Goal: Information Seeking & Learning: Check status

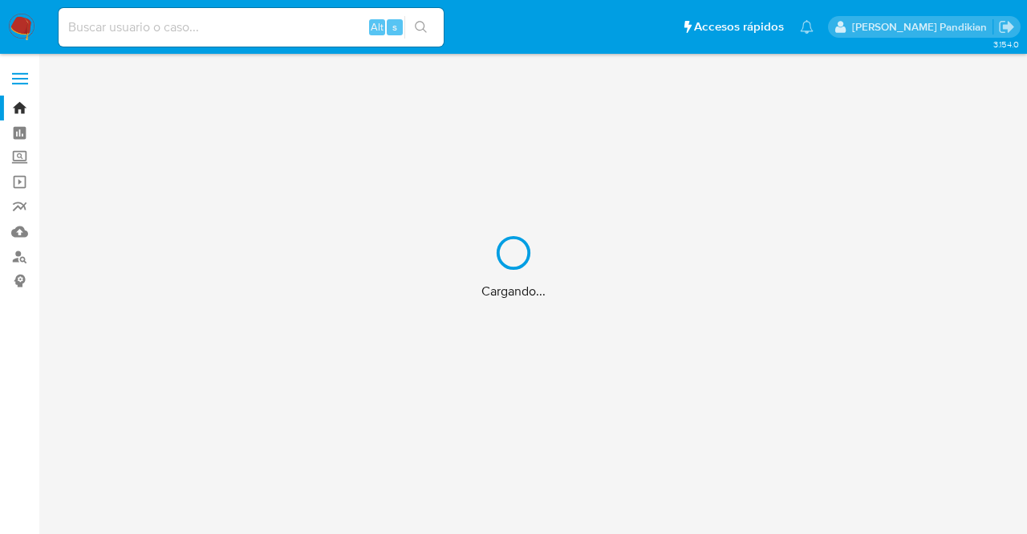
click at [212, 26] on div "Cargando..." at bounding box center [513, 267] width 1027 height 534
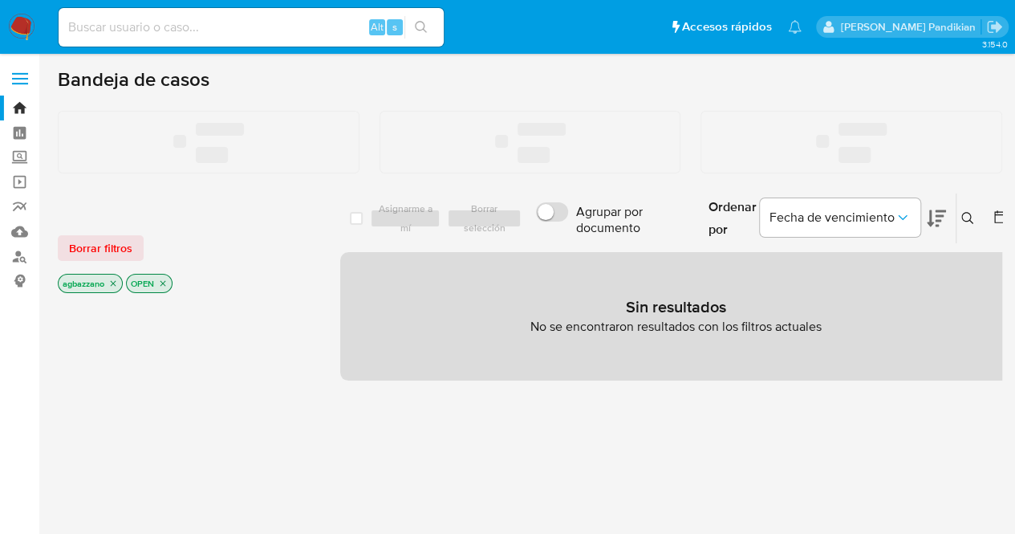
click at [225, 30] on input at bounding box center [251, 27] width 385 height 21
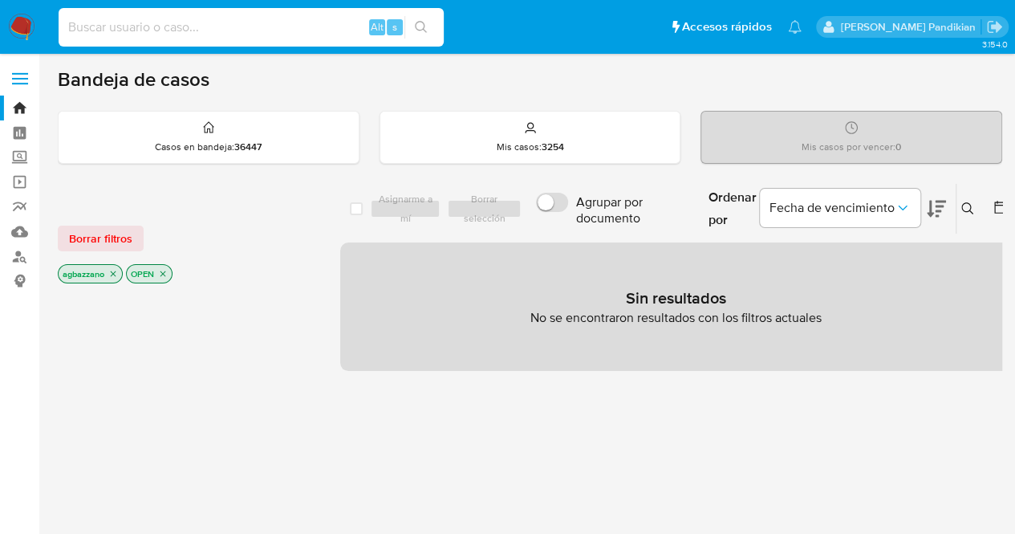
paste input "235389269"
type input "235389269"
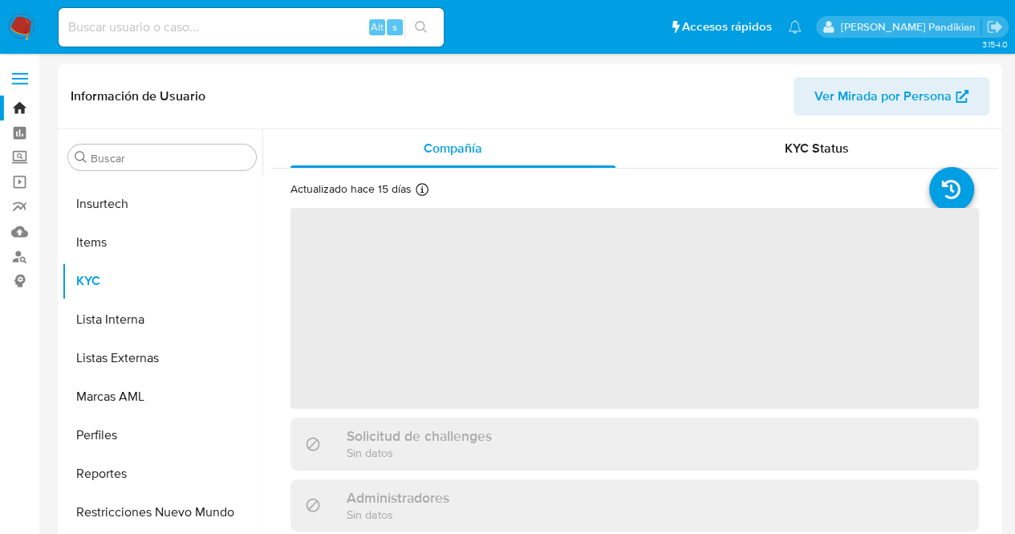
scroll to position [717, 0]
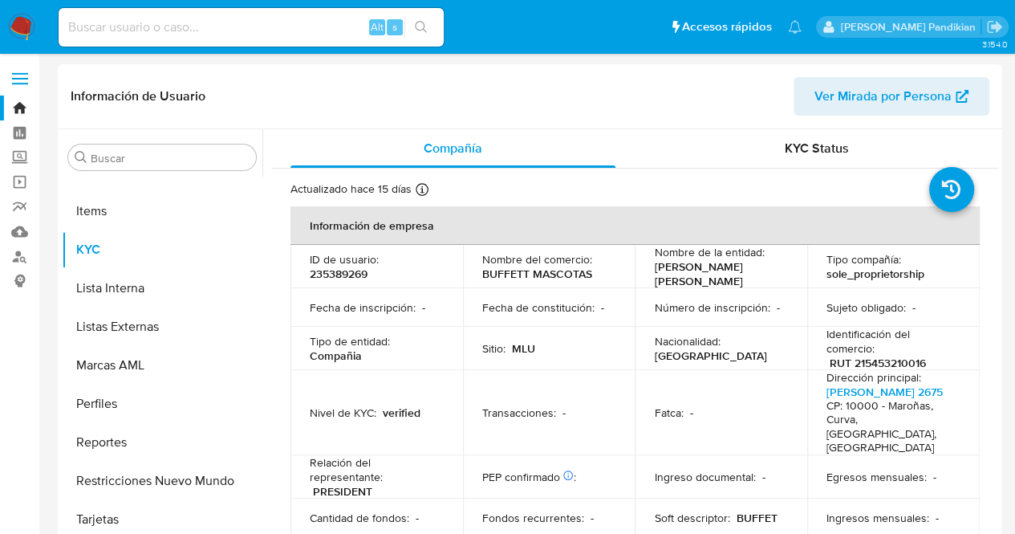
select select "10"
click at [702, 348] on p "Nacionalidad :" at bounding box center [687, 341] width 66 height 14
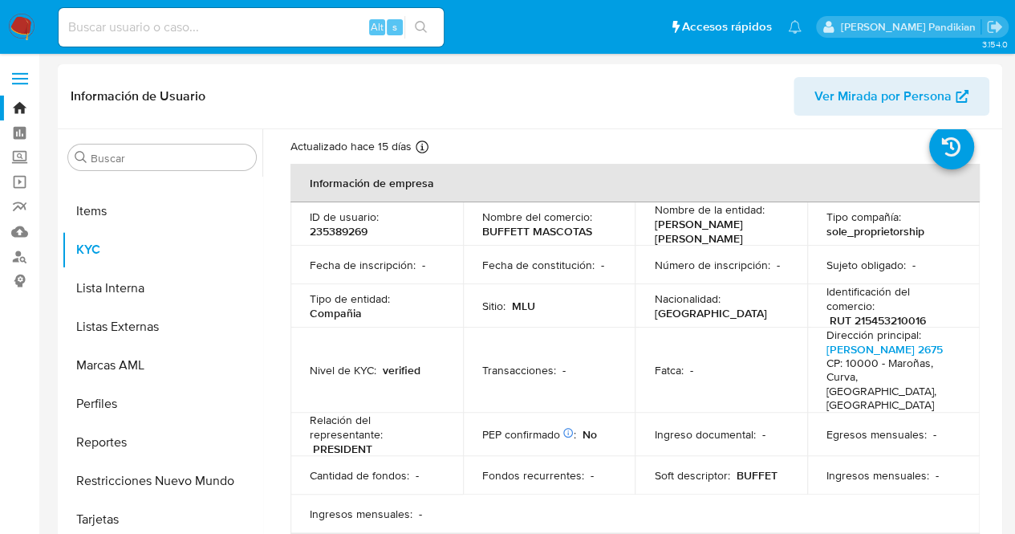
scroll to position [0, 0]
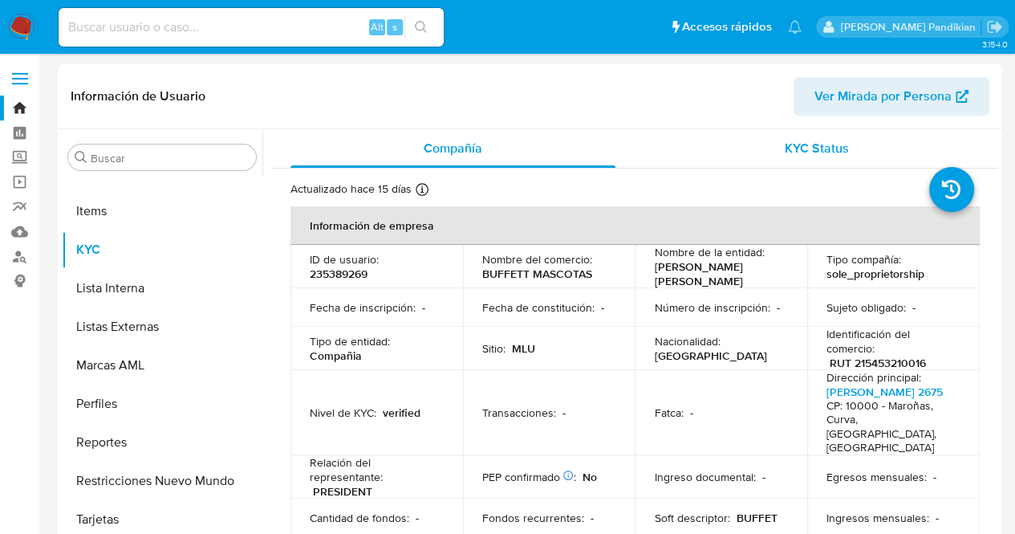
click at [883, 156] on div "KYC Status" at bounding box center [816, 148] width 325 height 39
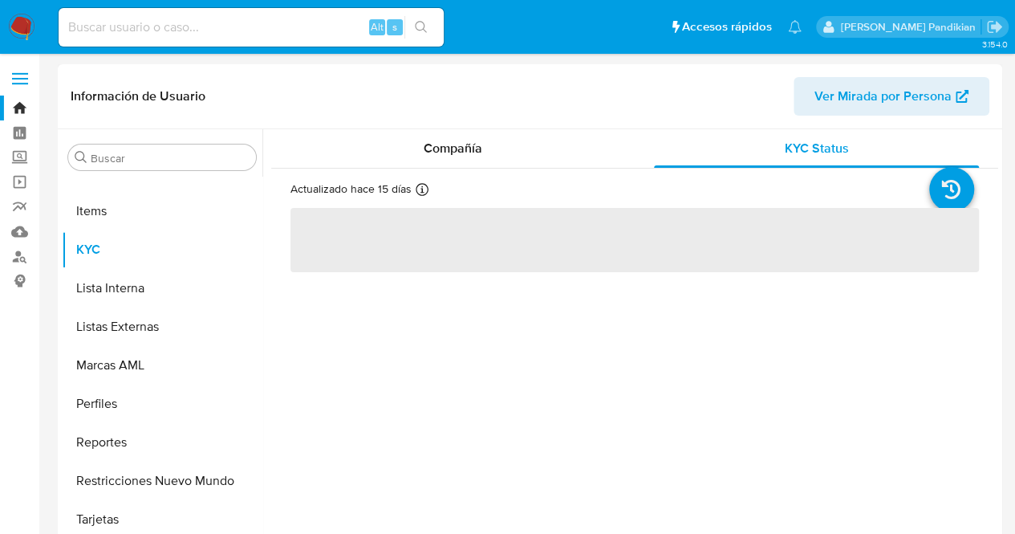
click at [466, 117] on div "Información de Usuario Ver Mirada por Persona" at bounding box center [530, 96] width 945 height 65
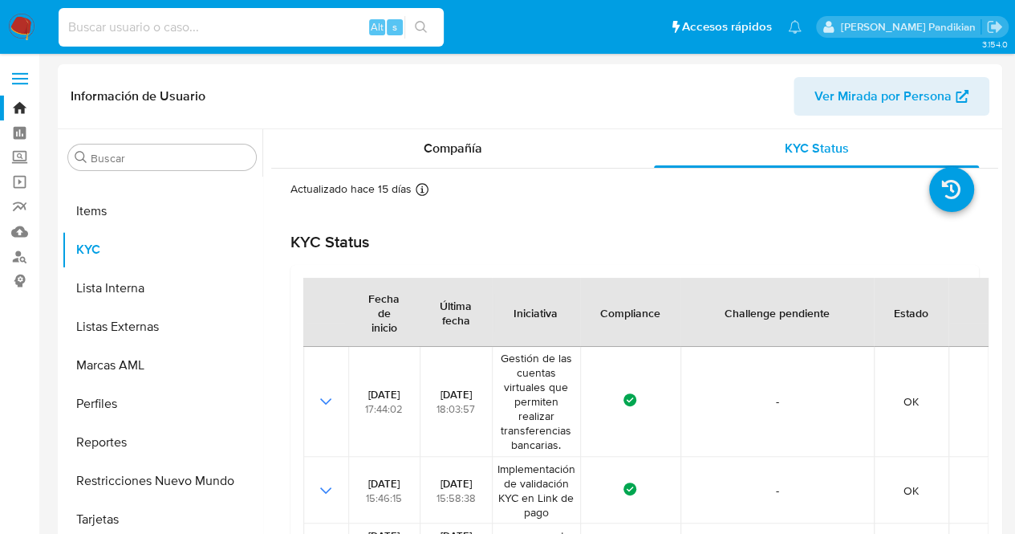
click at [148, 28] on input at bounding box center [251, 27] width 385 height 21
paste input "488265593"
type input "488265593"
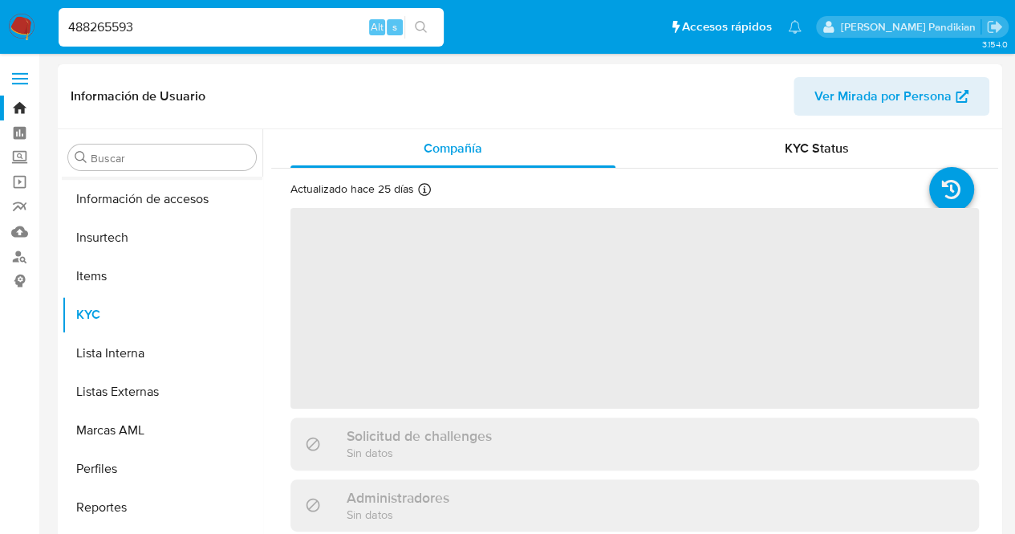
scroll to position [717, 0]
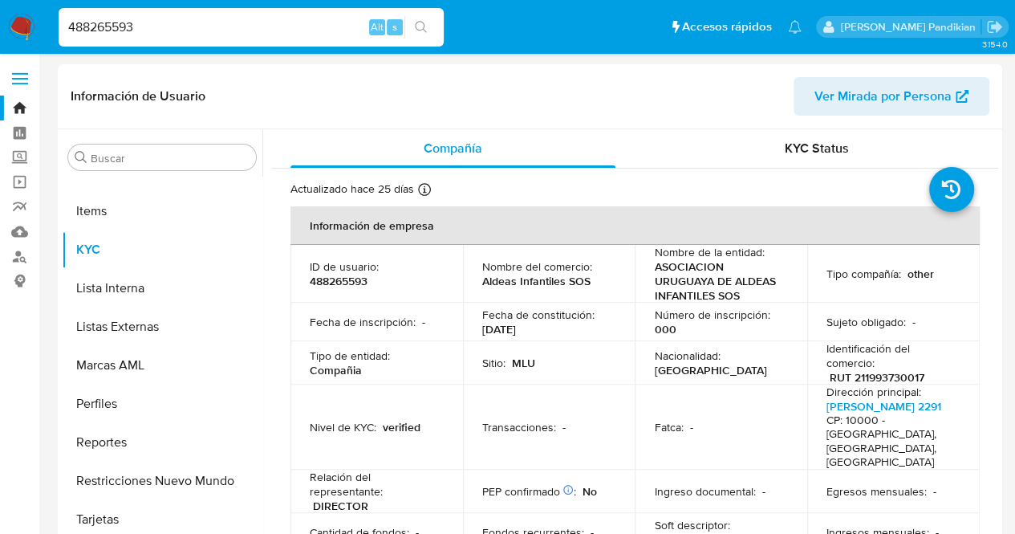
select select "10"
click at [571, 299] on td "Nombre del comercio : Aldeas Infantiles SOS" at bounding box center [549, 274] width 173 height 58
click at [622, 238] on th "Información de empresa" at bounding box center [635, 225] width 689 height 39
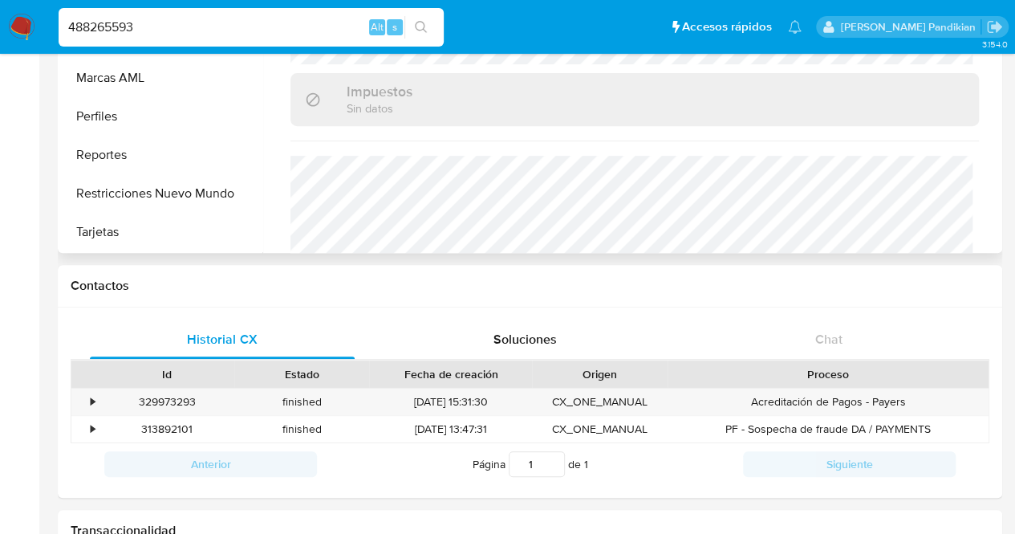
scroll to position [289, 0]
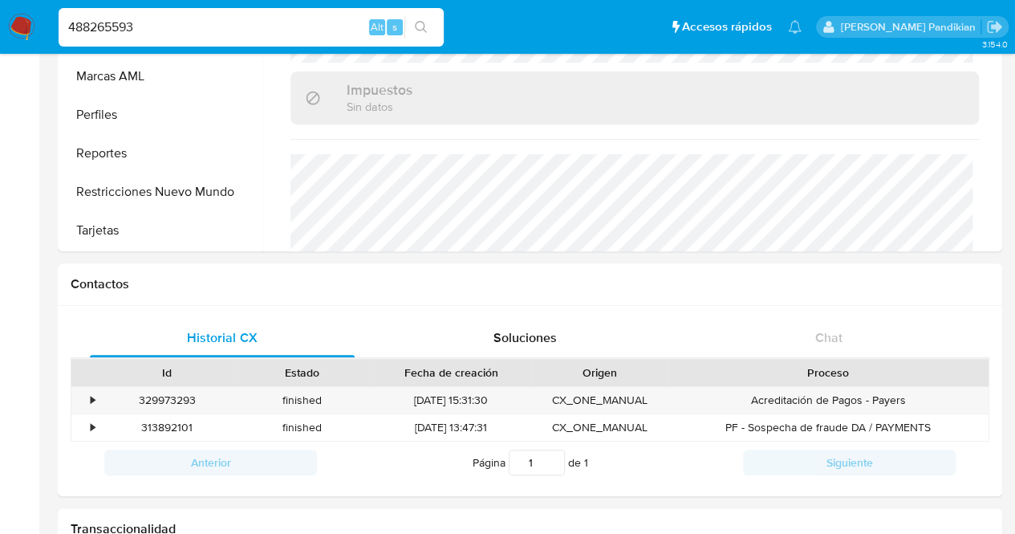
drag, startPoint x: 166, startPoint y: 30, endPoint x: 0, endPoint y: 22, distance: 166.3
click at [0, 22] on nav "Pausado Ver notificaciones 488265593 Alt s Accesos rápidos Presiona las siguien…" at bounding box center [507, 27] width 1015 height 54
paste input "28377296"
type input "28377296"
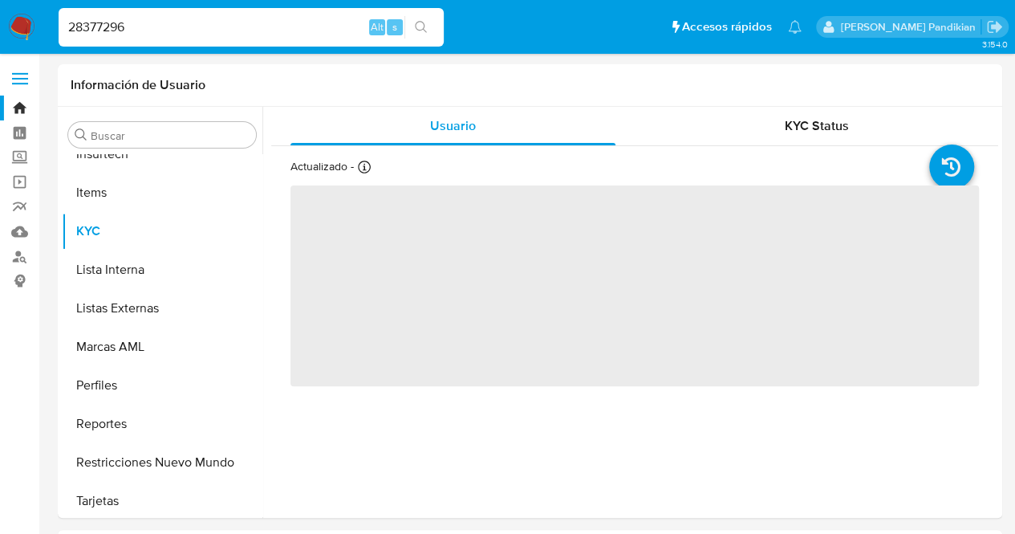
scroll to position [717, 0]
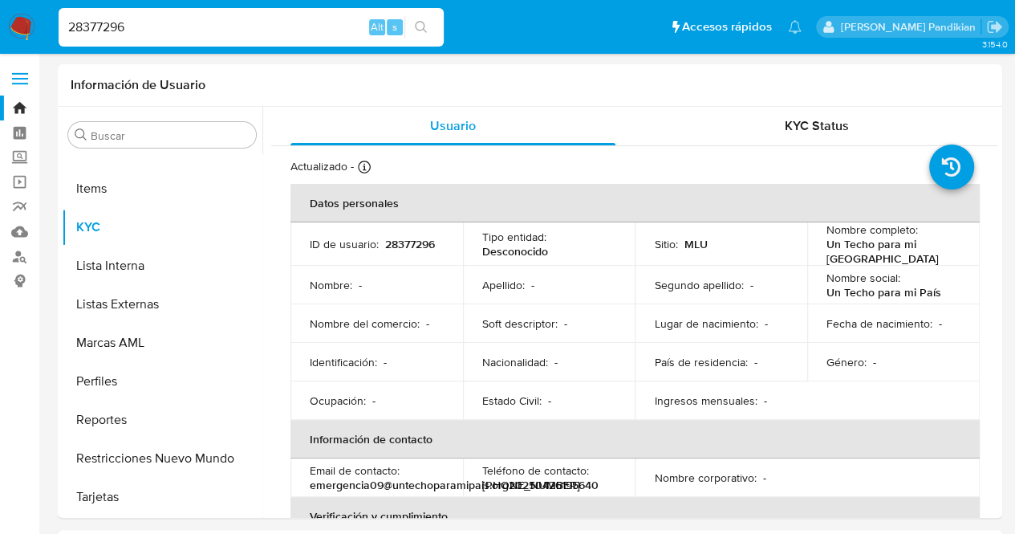
select select "10"
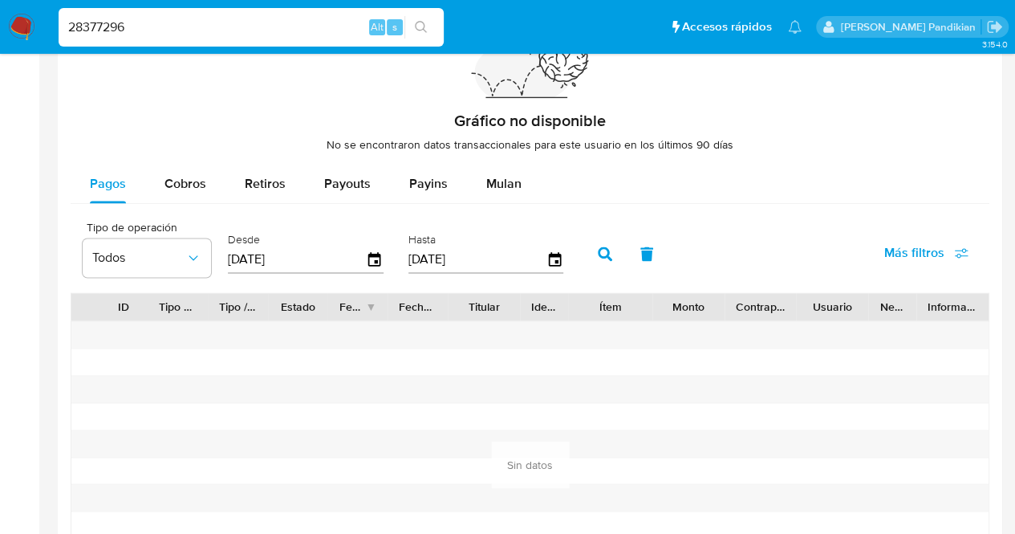
scroll to position [1125, 0]
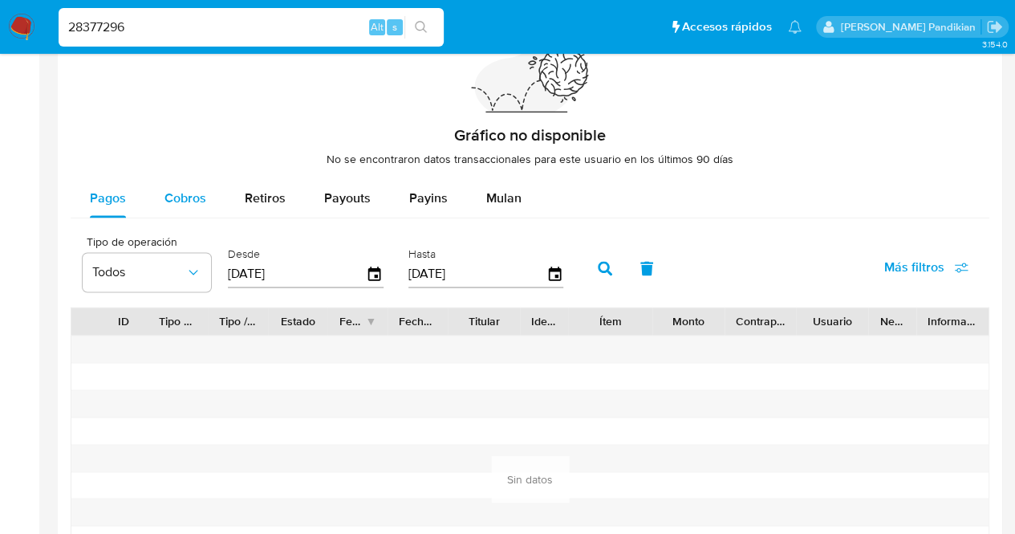
click at [201, 195] on span "Cobros" at bounding box center [186, 198] width 42 height 18
select select "10"
drag, startPoint x: 220, startPoint y: 36, endPoint x: 0, endPoint y: 36, distance: 219.9
click at [0, 36] on nav "Pausado Ver notificaciones 28377296 Alt s Accesos rápidos Presiona las siguient…" at bounding box center [507, 27] width 1015 height 54
paste input "2958980"
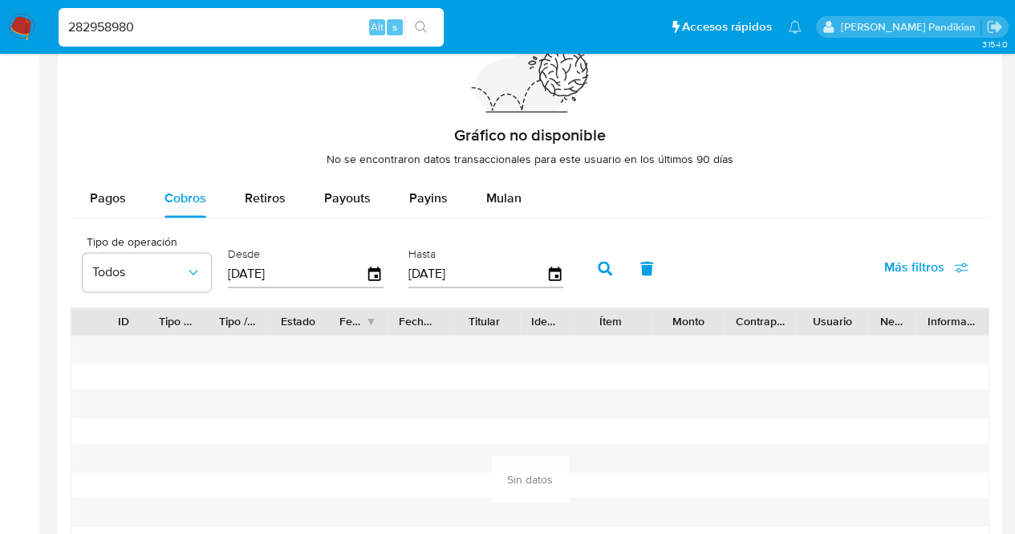
type input "282958980"
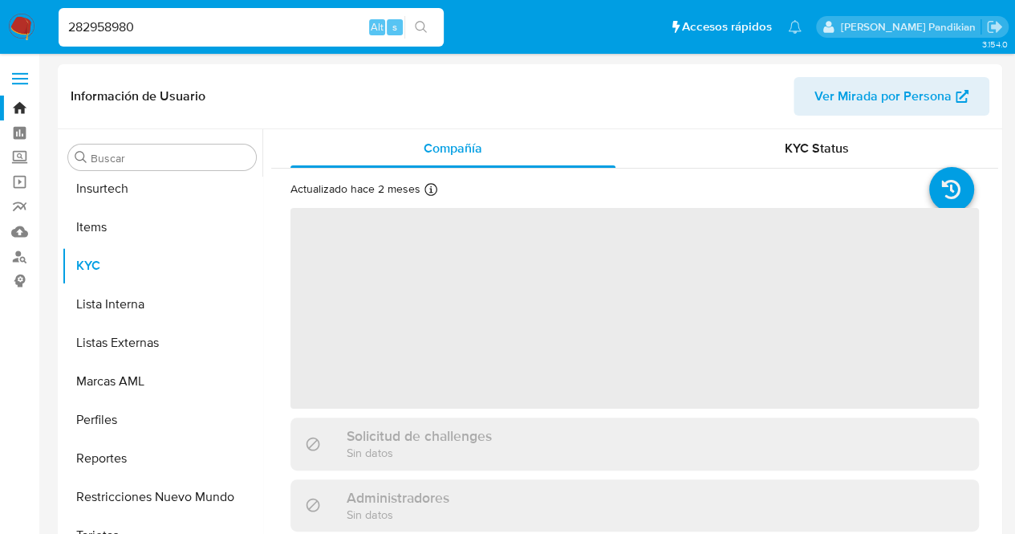
scroll to position [717, 0]
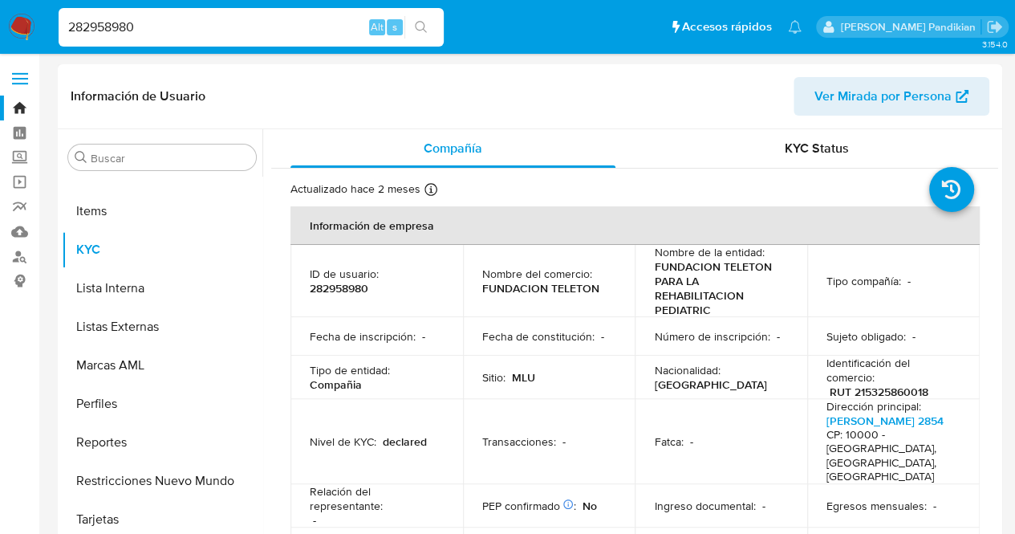
select select "10"
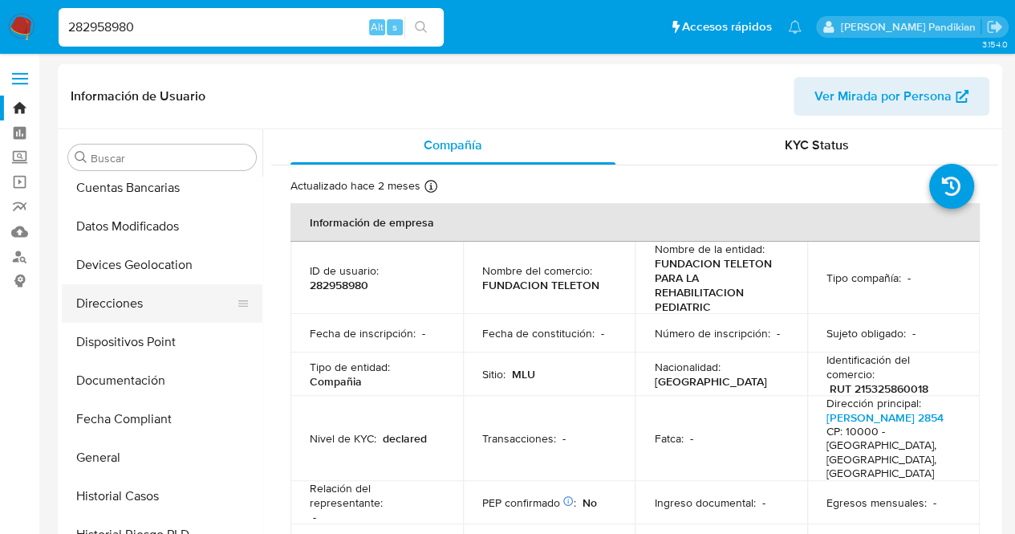
scroll to position [207, 0]
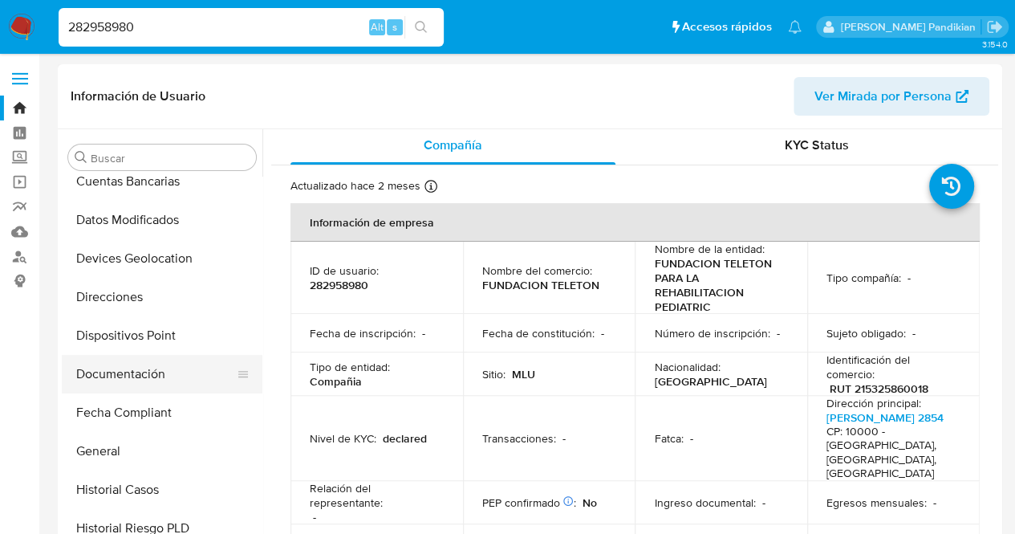
click at [136, 376] on button "Documentación" at bounding box center [156, 374] width 188 height 39
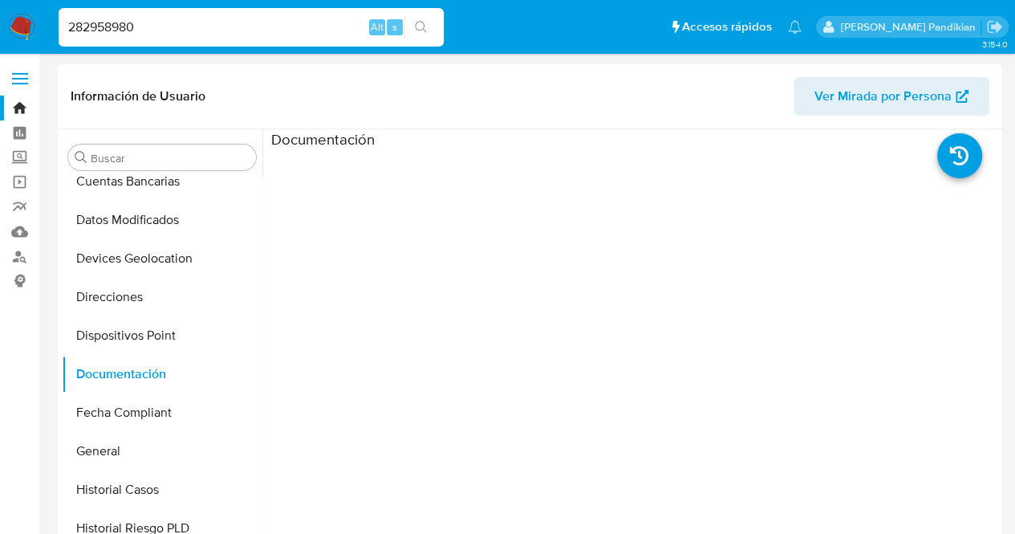
click at [370, 201] on ul at bounding box center [362, 380] width 182 height 462
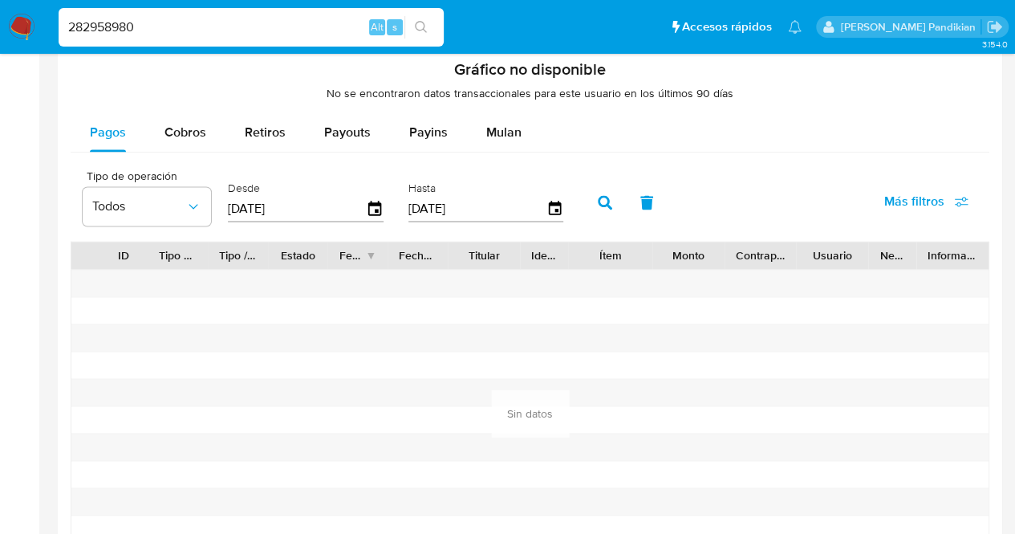
scroll to position [1461, 0]
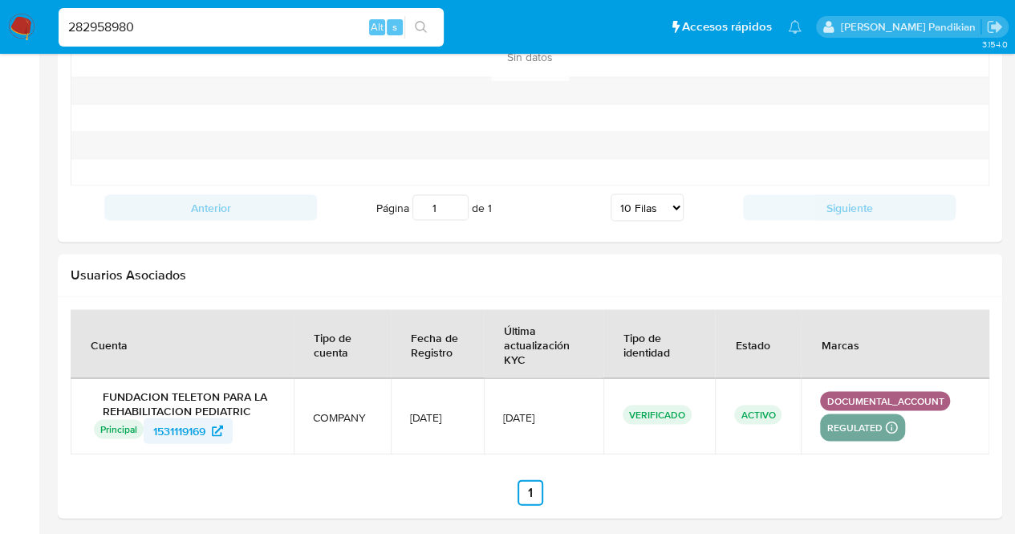
click at [179, 428] on span "1531119169" at bounding box center [179, 430] width 52 height 26
drag, startPoint x: 185, startPoint y: 22, endPoint x: 40, endPoint y: 15, distance: 144.6
click at [40, 15] on nav "Pausado Ver notificaciones 282958980 Alt s Accesos rápidos Presiona las siguien…" at bounding box center [507, 27] width 1015 height 54
paste input "4372696"
type input "24372696"
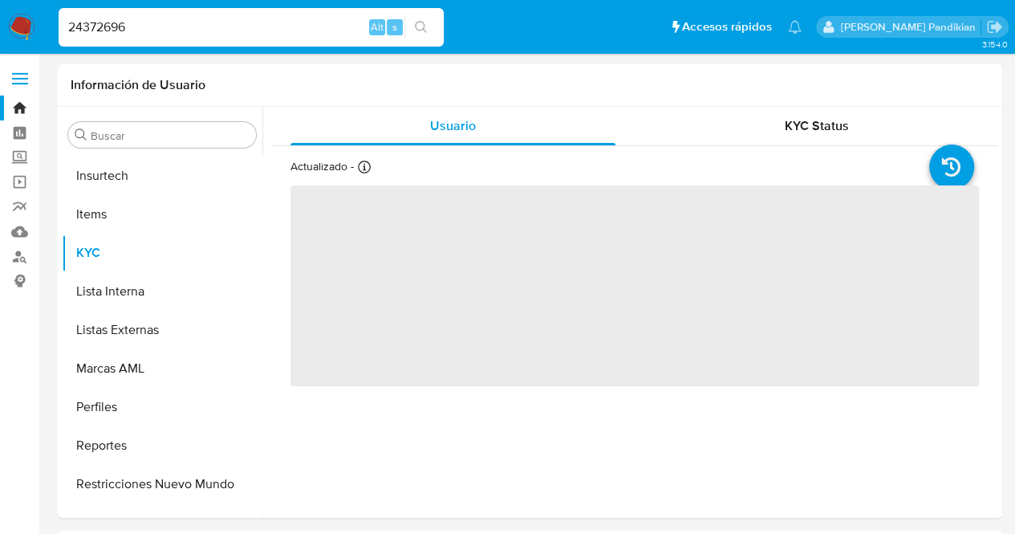
scroll to position [717, 0]
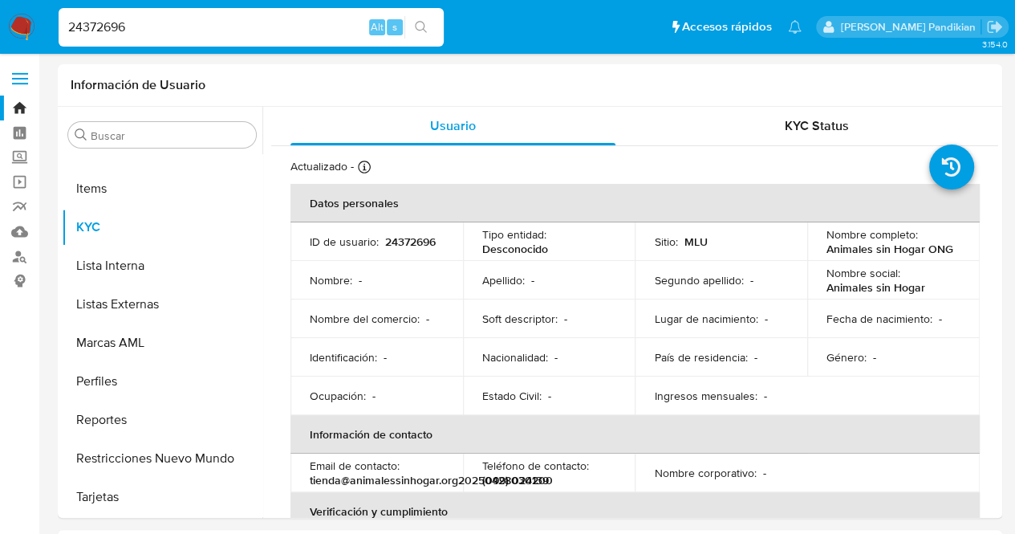
select select "10"
click at [700, 368] on td "País de residencia : -" at bounding box center [721, 357] width 173 height 39
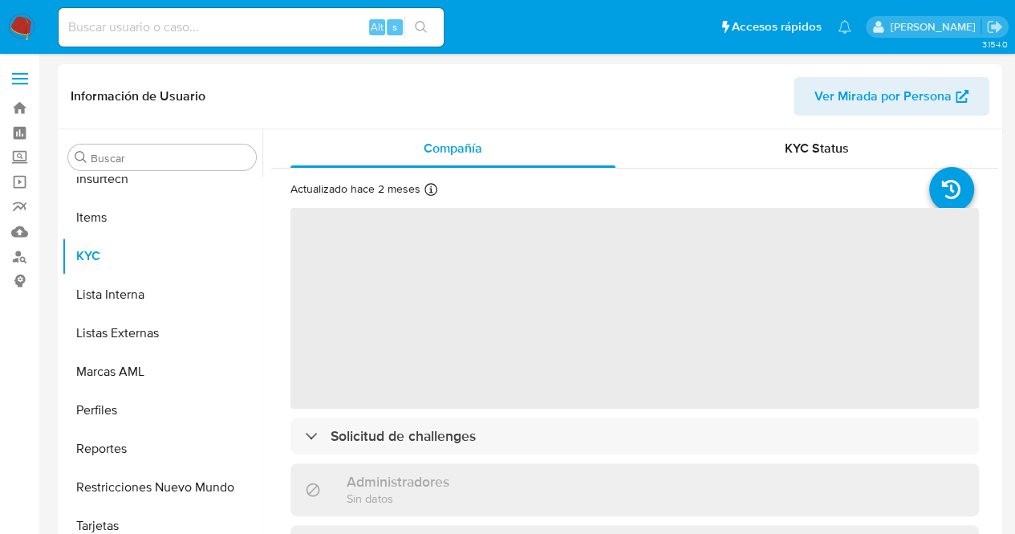
scroll to position [717, 0]
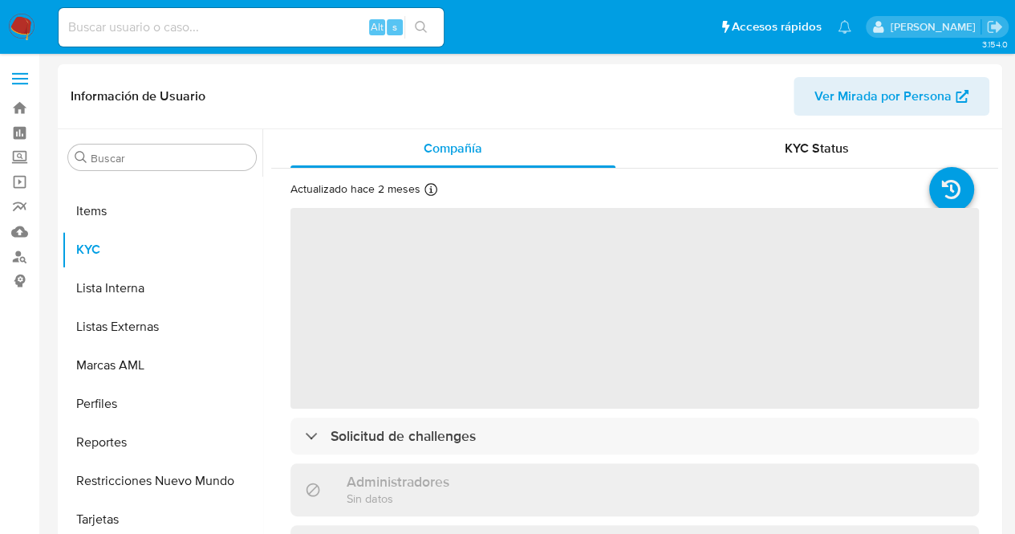
select select "10"
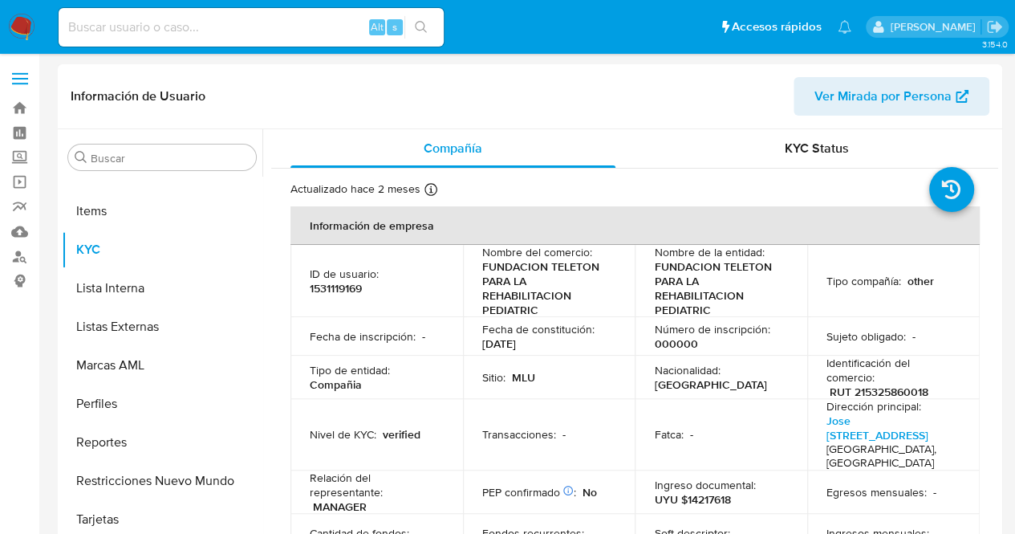
click at [551, 360] on td "Sitio : MLU" at bounding box center [549, 377] width 173 height 43
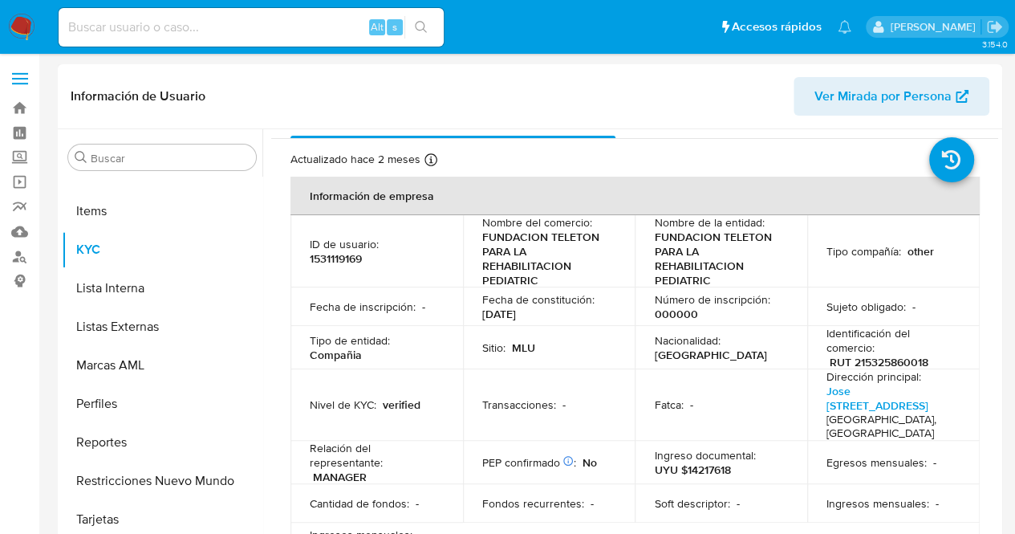
scroll to position [32, 0]
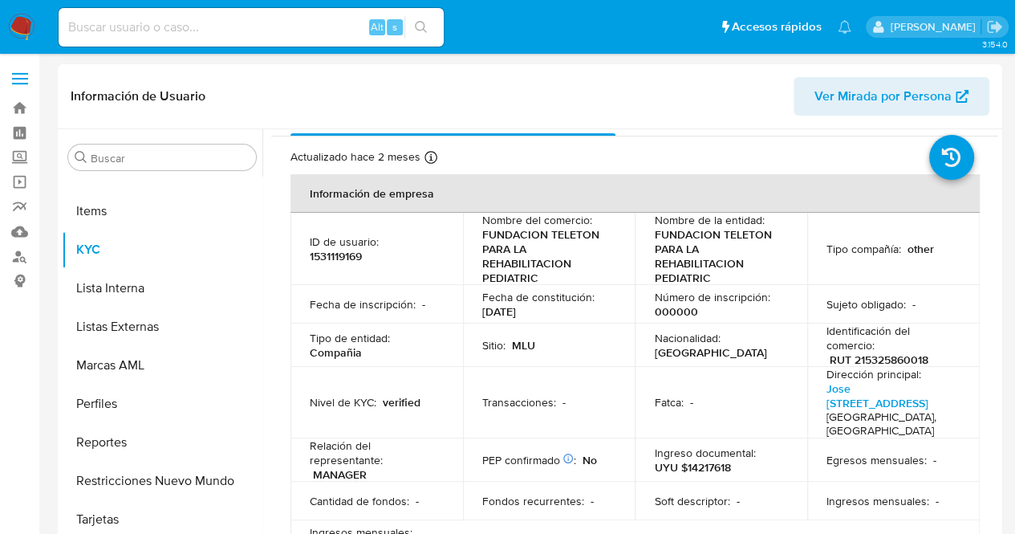
click at [249, 33] on input at bounding box center [251, 27] width 385 height 21
paste input "144150929"
type input "144150929"
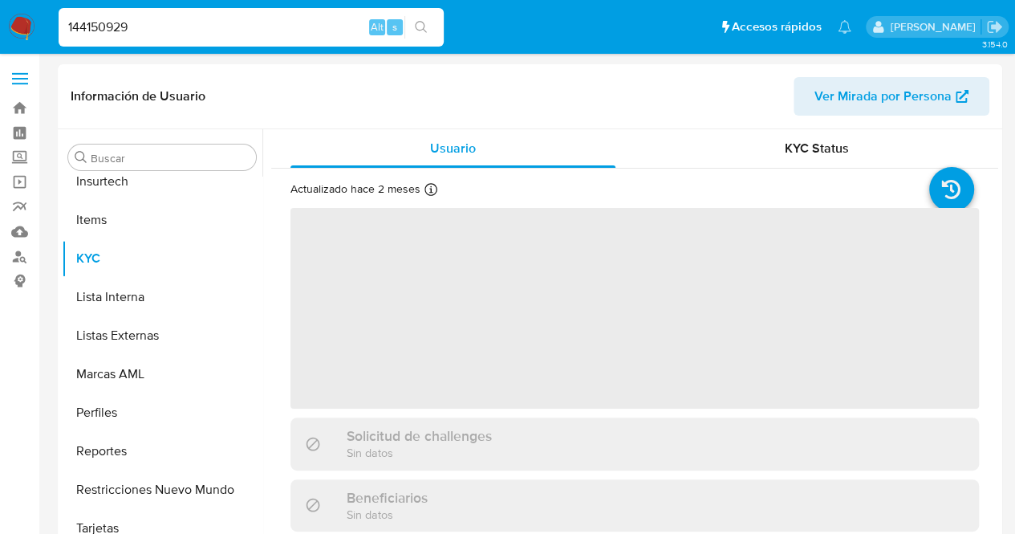
scroll to position [717, 0]
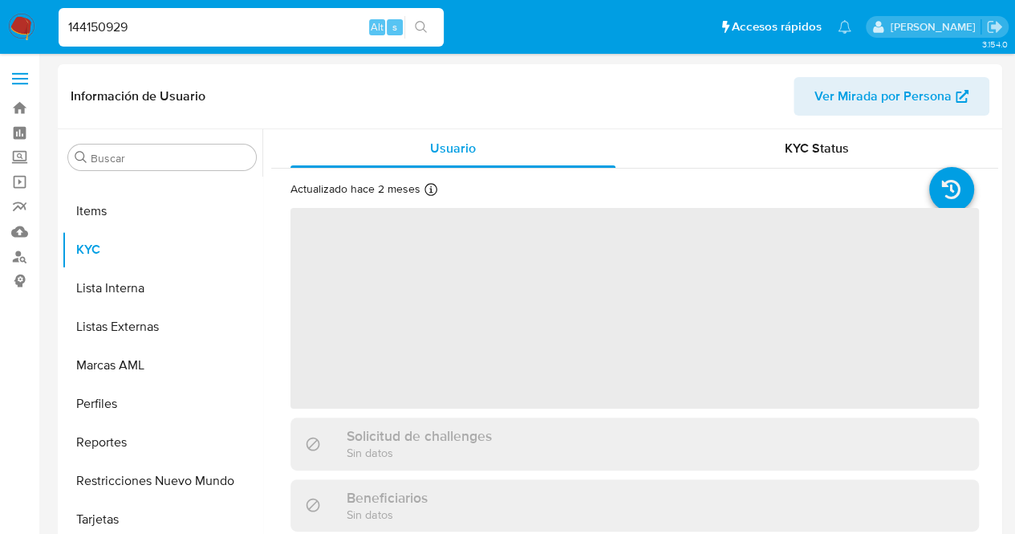
select select "10"
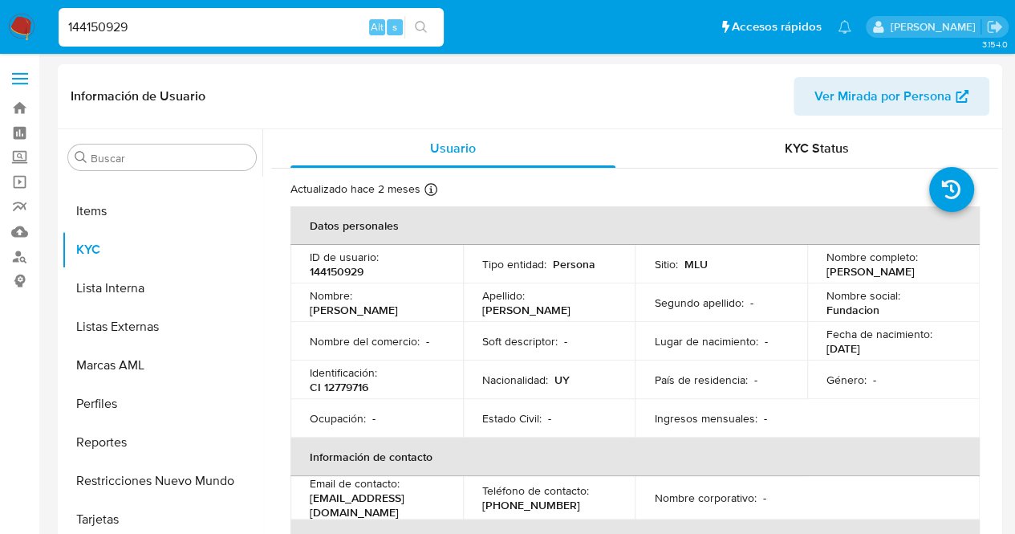
click at [578, 303] on div "Apellido : [PERSON_NAME]" at bounding box center [549, 302] width 134 height 29
click at [937, 380] on div "Género : -" at bounding box center [894, 379] width 134 height 14
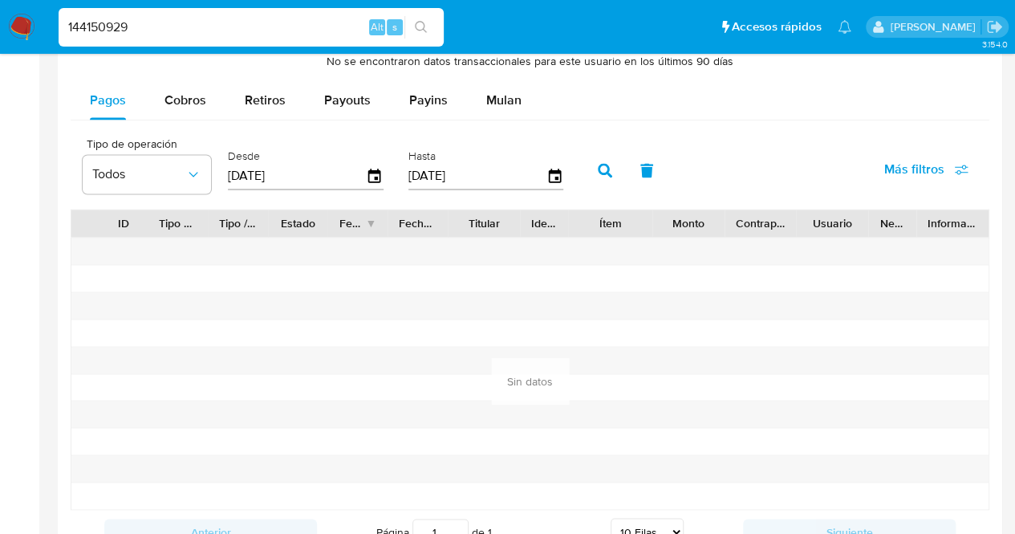
scroll to position [1124, 0]
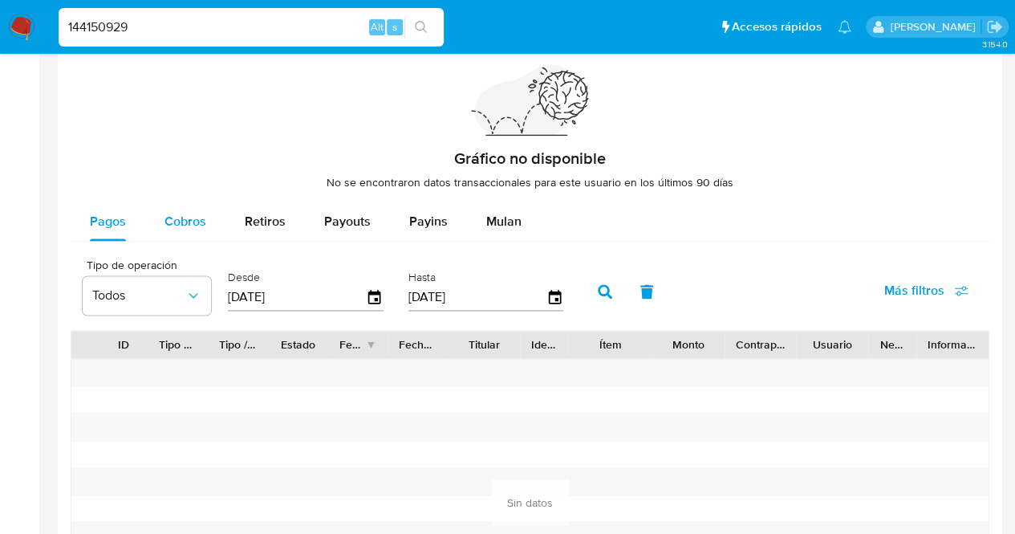
click at [189, 213] on span "Cobros" at bounding box center [186, 221] width 42 height 18
select select "10"
drag, startPoint x: 241, startPoint y: 31, endPoint x: 0, endPoint y: 26, distance: 240.8
click at [0, 26] on nav "Pausado Ver notificaciones 144150929 Alt s Accesos rápidos Presiona las siguien…" at bounding box center [507, 27] width 1015 height 54
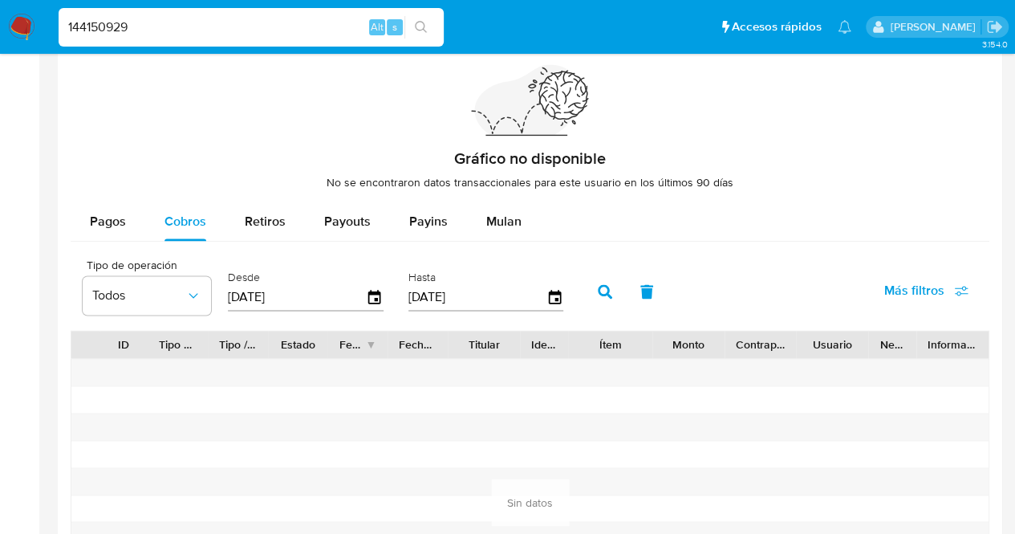
paste input "ID 2631302174"
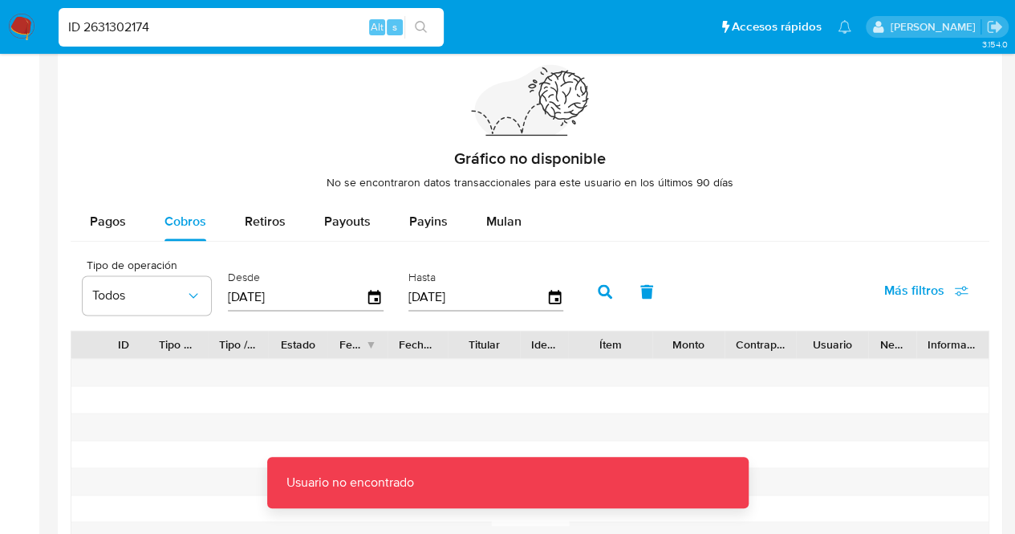
click at [87, 33] on input "ID 2631302174" at bounding box center [251, 27] width 385 height 21
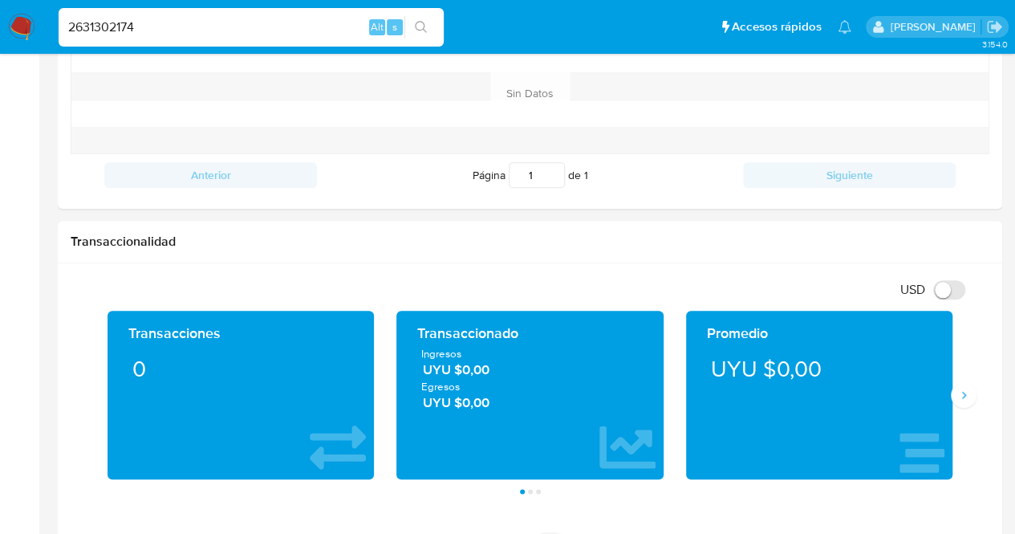
type input "2631302174"
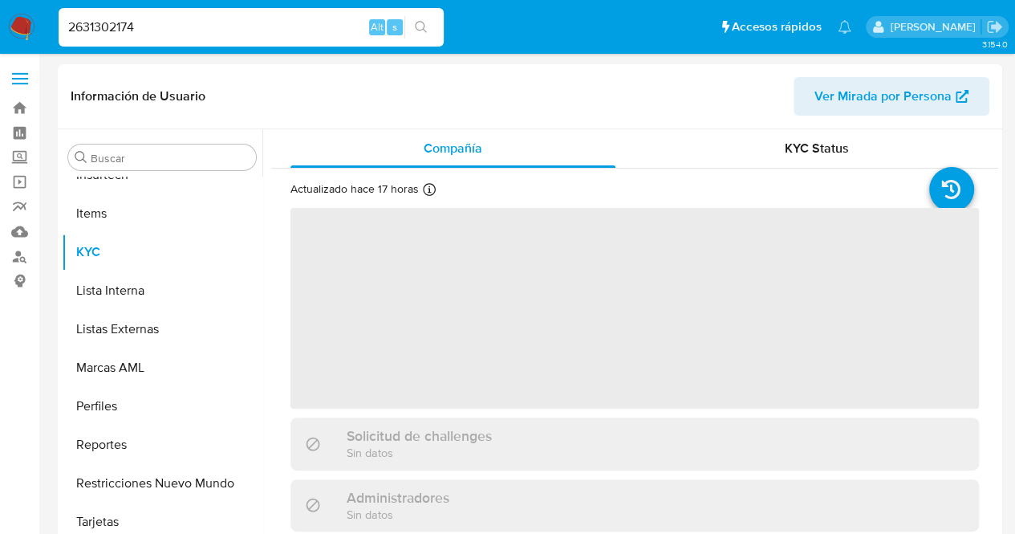
scroll to position [717, 0]
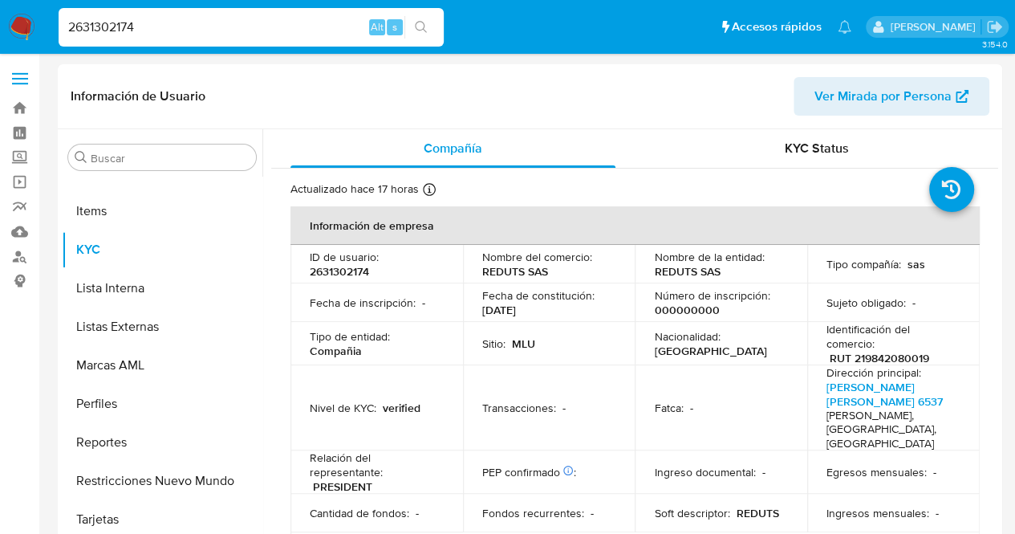
select select "10"
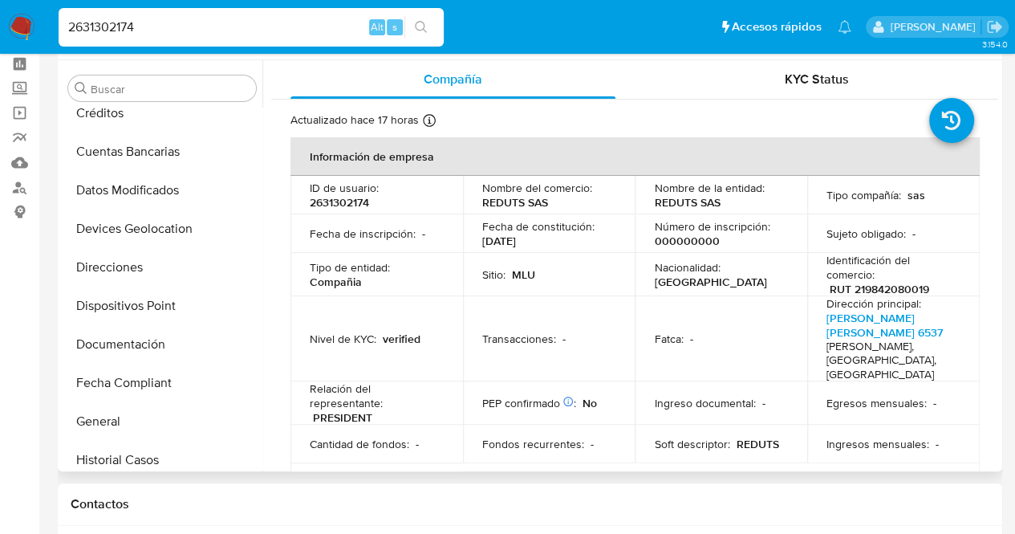
scroll to position [174, 0]
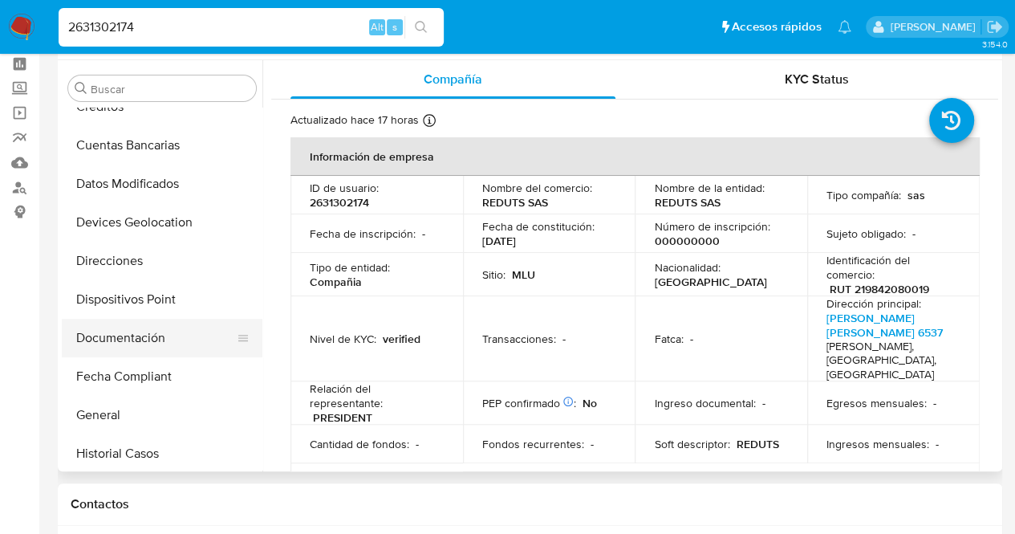
click at [144, 339] on button "Documentación" at bounding box center [156, 338] width 188 height 39
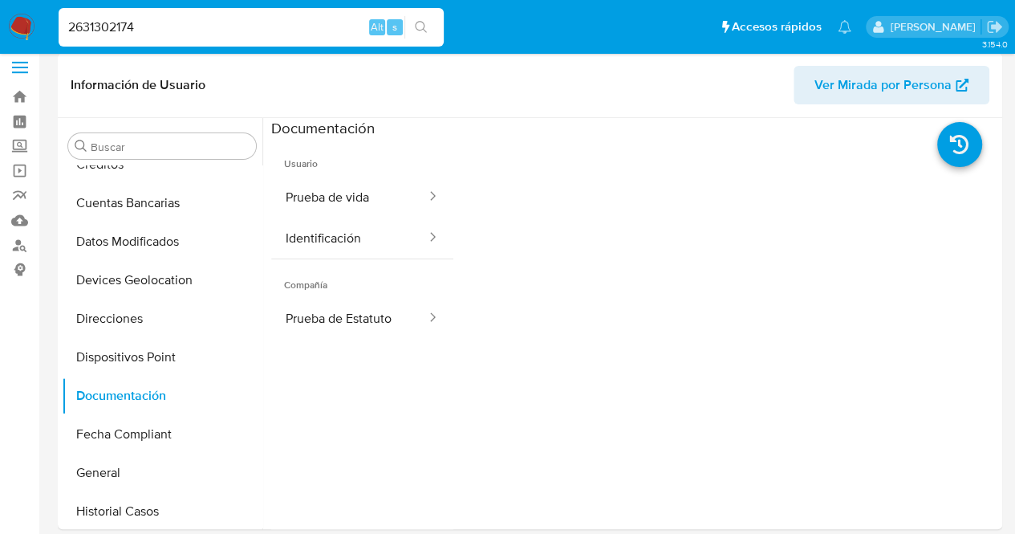
scroll to position [0, 0]
